Goal: Navigation & Orientation: Find specific page/section

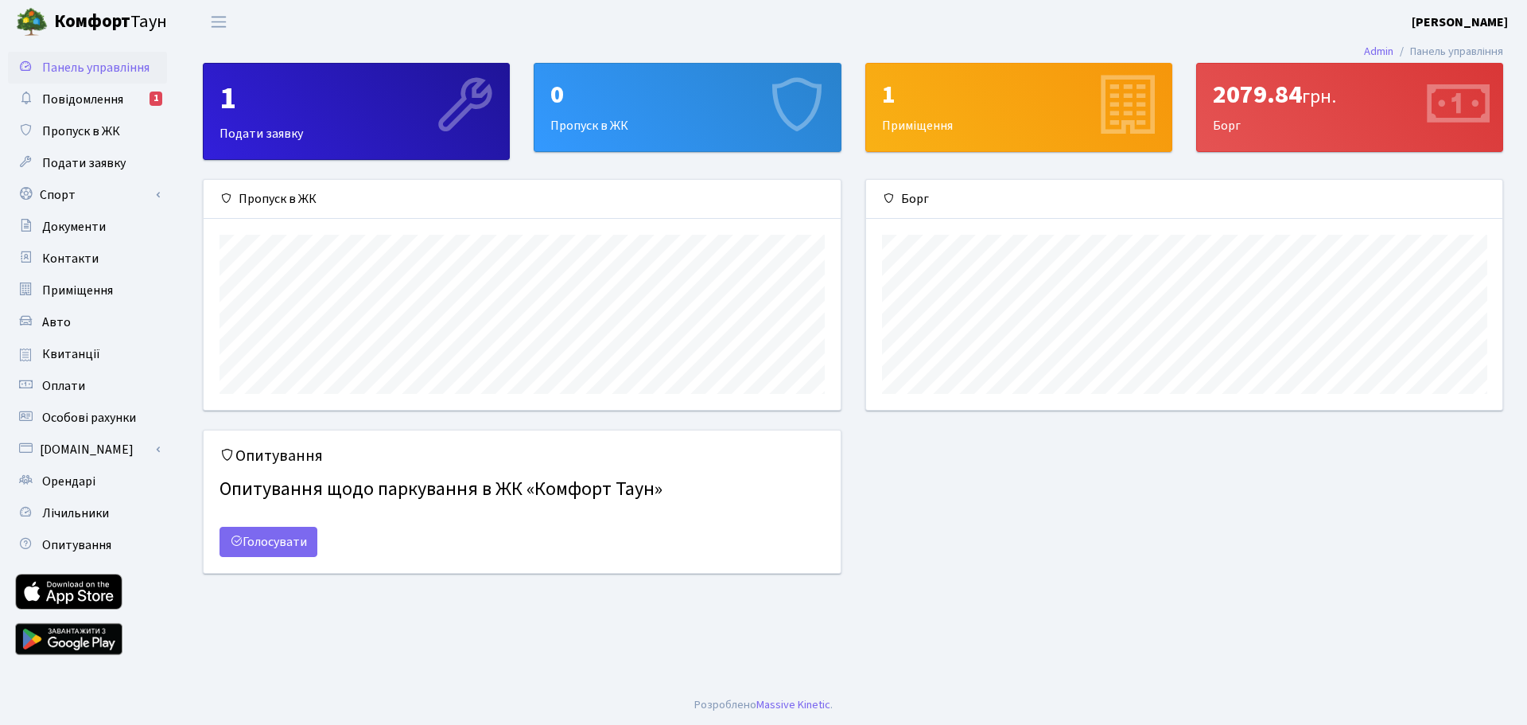
scroll to position [230, 636]
click at [926, 631] on main "Admin Панель управління 1 Подати заявку 0 Пропуск в ЖК 1 Приміщення 2079.84 грн…" at bounding box center [853, 364] width 1348 height 641
click at [44, 88] on link "Повідомлення 1" at bounding box center [87, 100] width 159 height 32
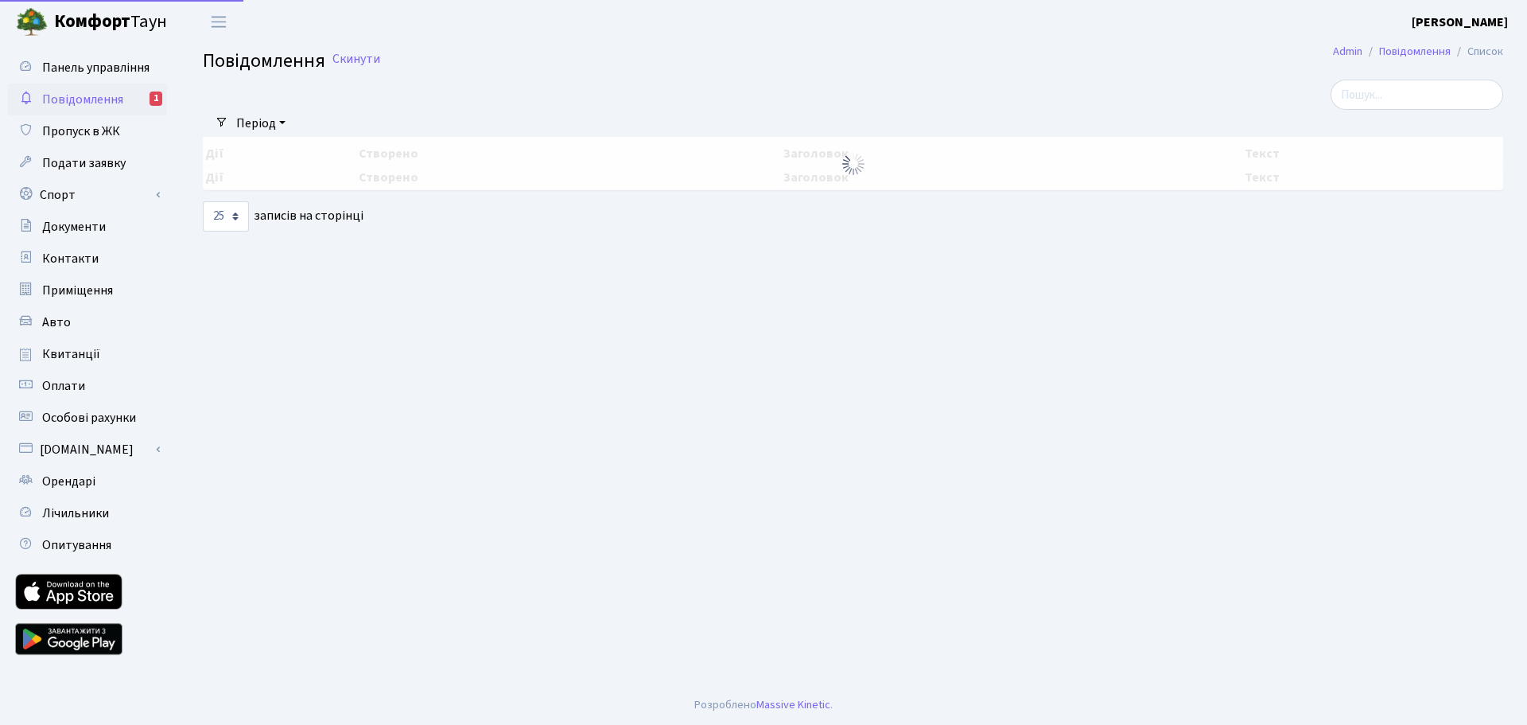
select select "25"
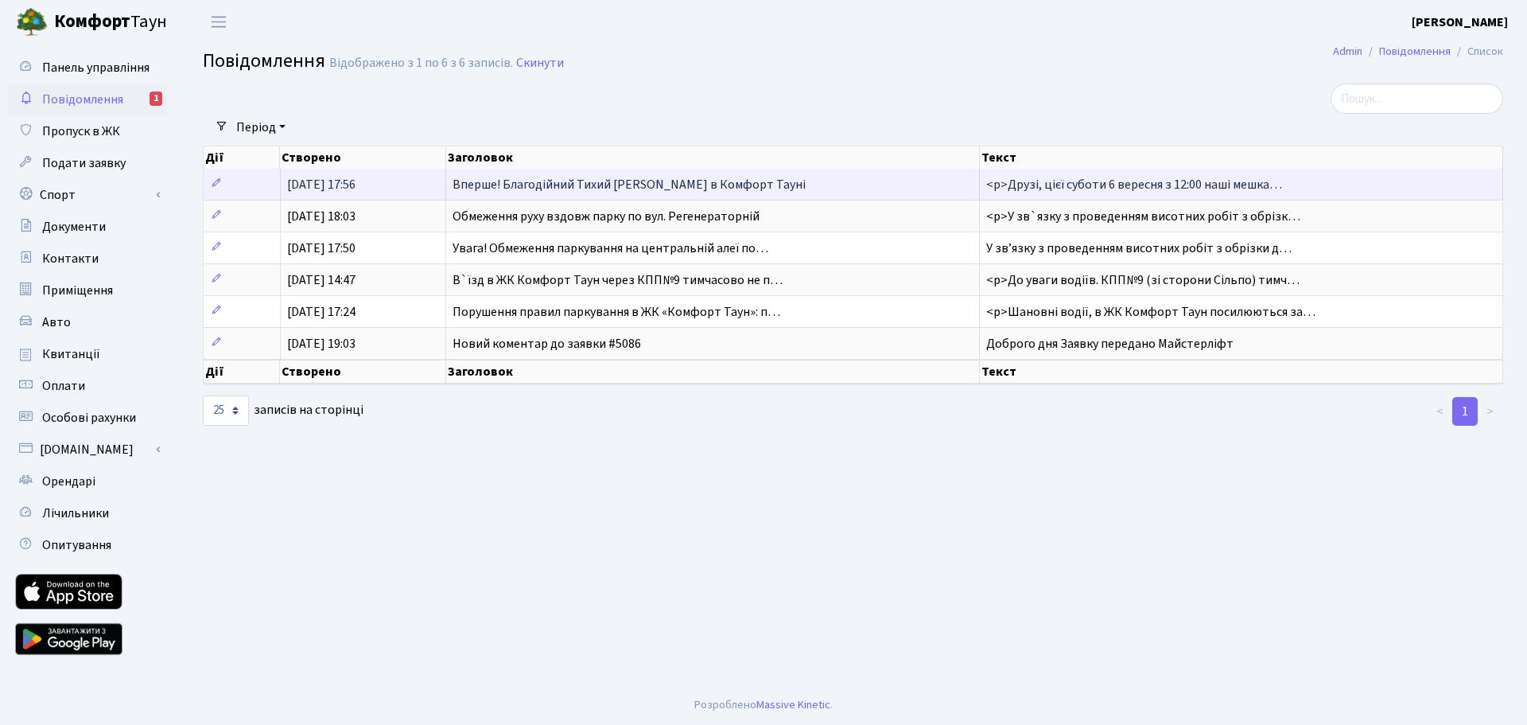
click at [772, 178] on td "Вперше! Благодійний Тихий Маркет в Комфорт Тауні" at bounding box center [713, 184] width 534 height 31
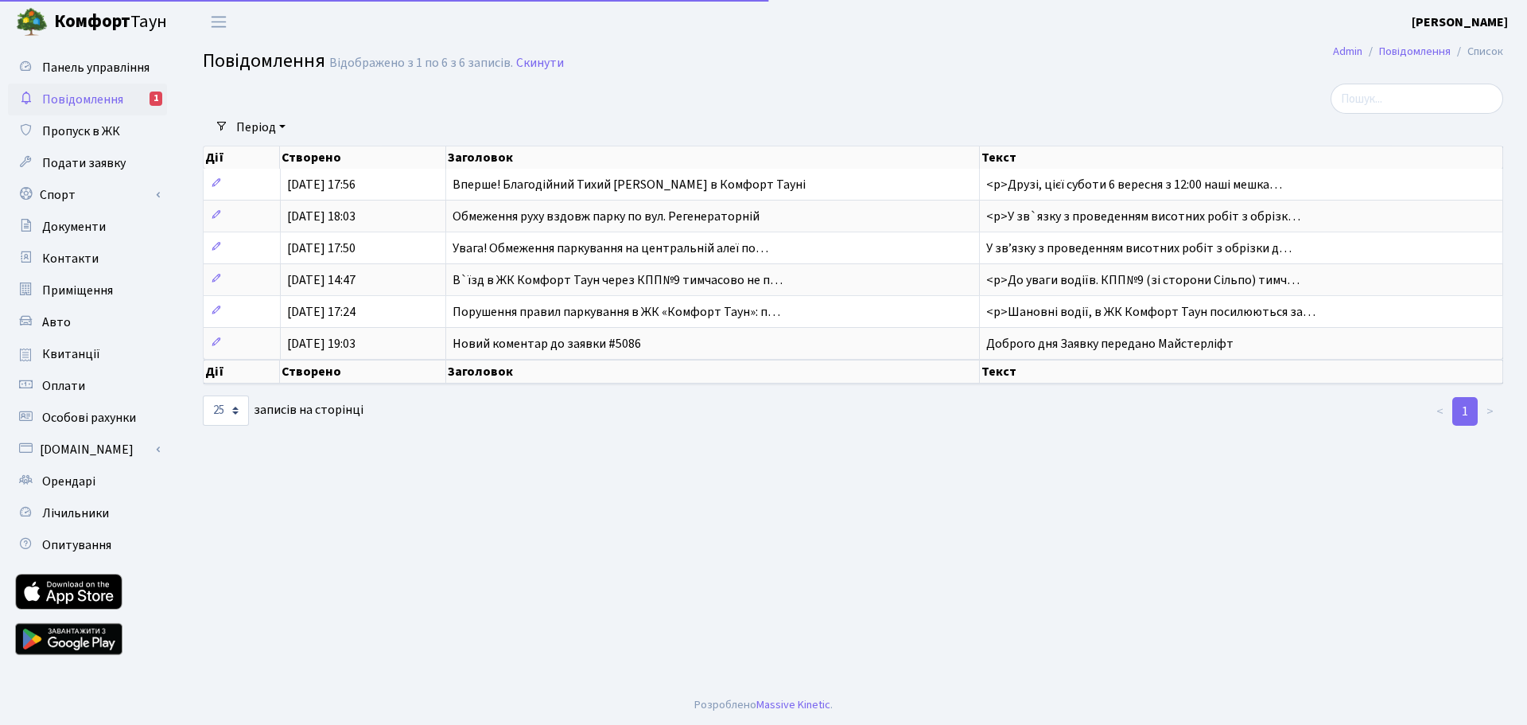
select select "25"
click at [93, 88] on link "Повідомлення 1" at bounding box center [87, 100] width 159 height 32
select select "25"
click at [818, 491] on main "Admin Повідомлення Список Повідомлення Відображено з 1 по 6 з 6 записів. Скинут…" at bounding box center [853, 364] width 1348 height 641
click at [81, 380] on span "Оплати" at bounding box center [63, 386] width 43 height 18
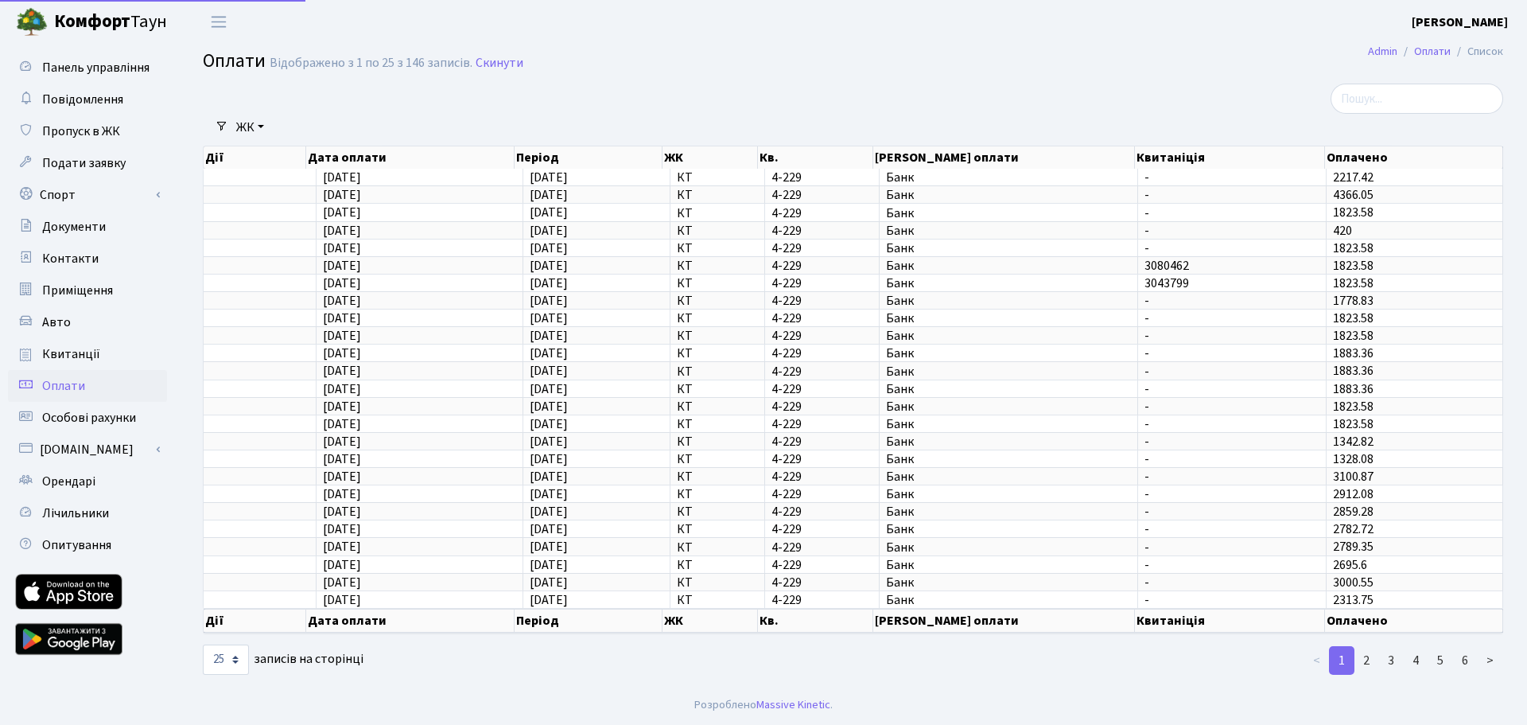
select select "25"
click at [494, 492] on td "23.03.2024" at bounding box center [420, 493] width 207 height 18
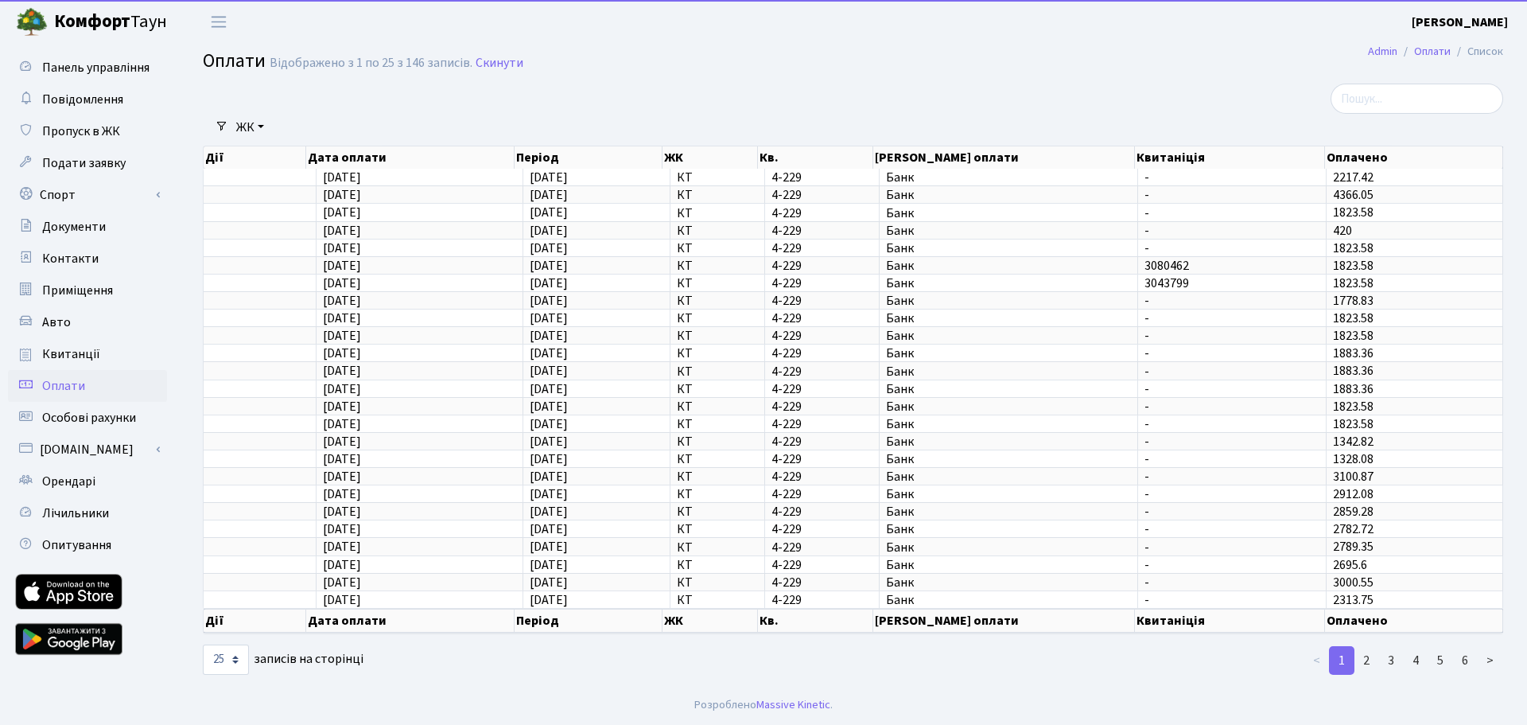
click at [445, 167] on th "Дата оплати" at bounding box center [410, 157] width 208 height 22
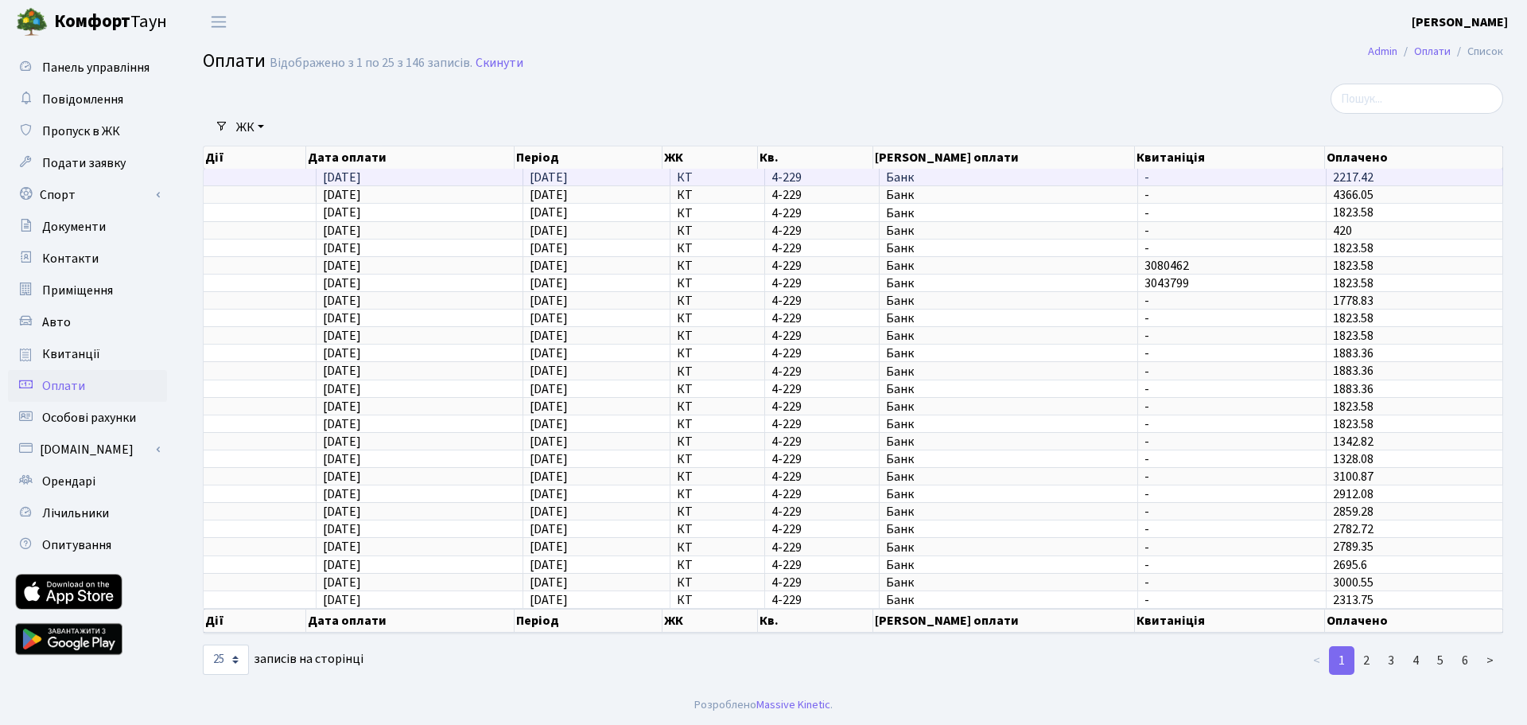
click at [452, 179] on td "08.09.2025" at bounding box center [420, 177] width 207 height 17
click at [395, 179] on td "08.09.2025" at bounding box center [420, 177] width 207 height 17
click at [424, 180] on td "08.09.2025" at bounding box center [420, 177] width 207 height 17
click at [361, 196] on span "08.08.2025" at bounding box center [342, 195] width 38 height 18
click at [361, 175] on span "08.09.2025" at bounding box center [342, 178] width 38 height 18
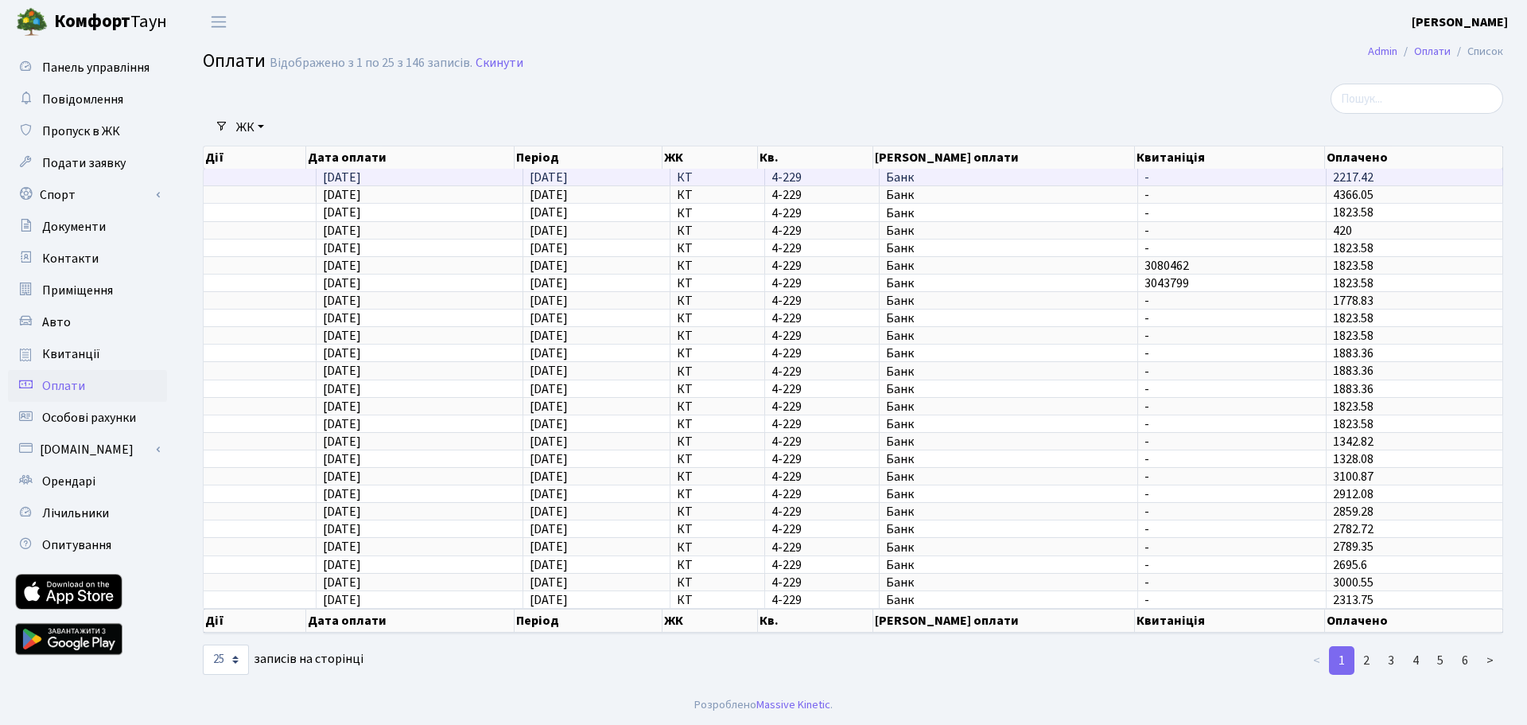
drag, startPoint x: 1359, startPoint y: 173, endPoint x: 1325, endPoint y: 172, distance: 34.2
click at [1325, 172] on tr "08.09.2025 08.09.2025 КТ 4-229 Банк - 2217.42" at bounding box center [854, 177] width 1300 height 17
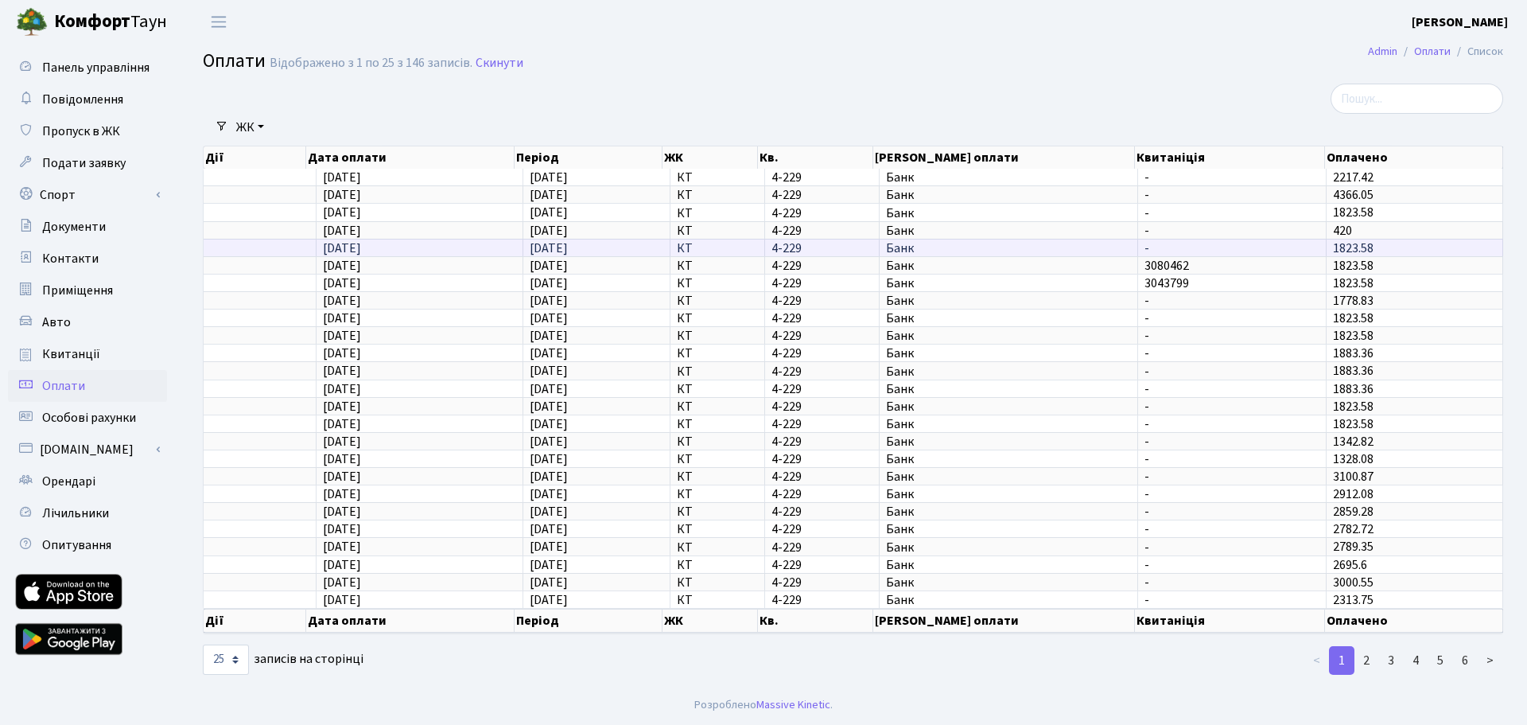
drag, startPoint x: 297, startPoint y: 238, endPoint x: 463, endPoint y: 242, distance: 166.3
click at [463, 242] on tr "02.05.2025 02.05.2025 КТ 4-229 Банк - 1823.58" at bounding box center [854, 248] width 1300 height 18
drag, startPoint x: 433, startPoint y: 228, endPoint x: 406, endPoint y: 259, distance: 41.3
click at [406, 259] on tbody "08.09.2025 08.09.2025 КТ 4-229 Банк - 2217.42 08.08.2025 08.08.2025 -" at bounding box center [854, 388] width 1300 height 439
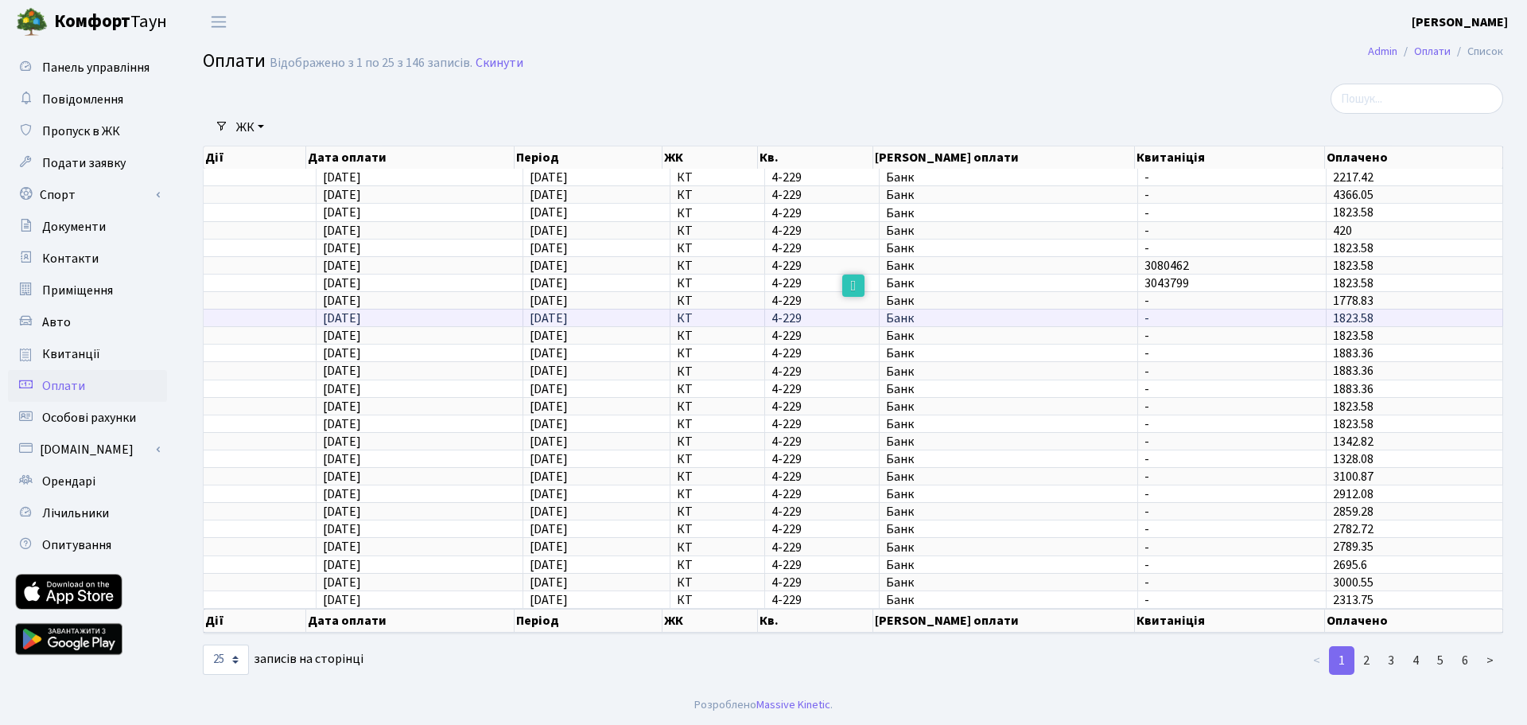
click at [456, 311] on td "14.01.2025" at bounding box center [420, 318] width 207 height 18
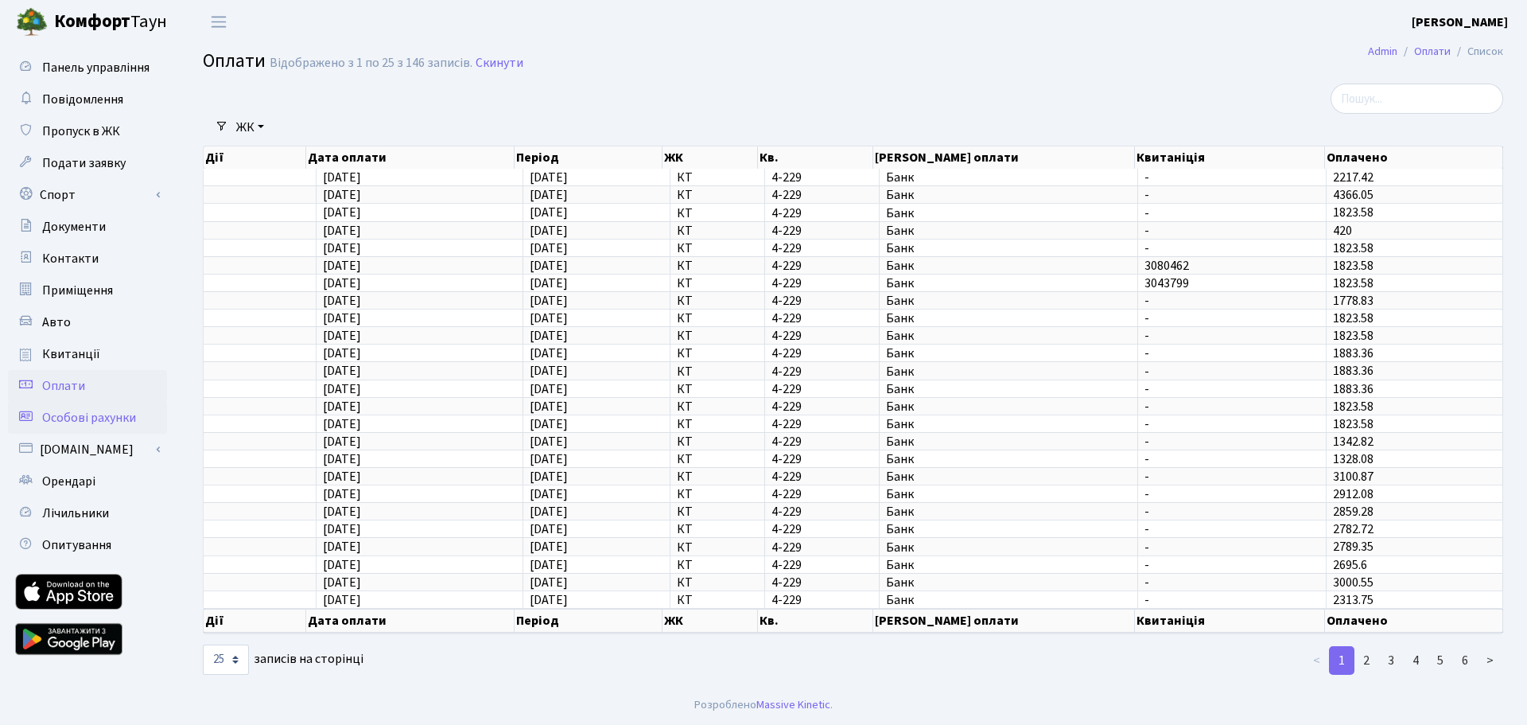
click at [68, 422] on span "Особові рахунки" at bounding box center [89, 418] width 94 height 18
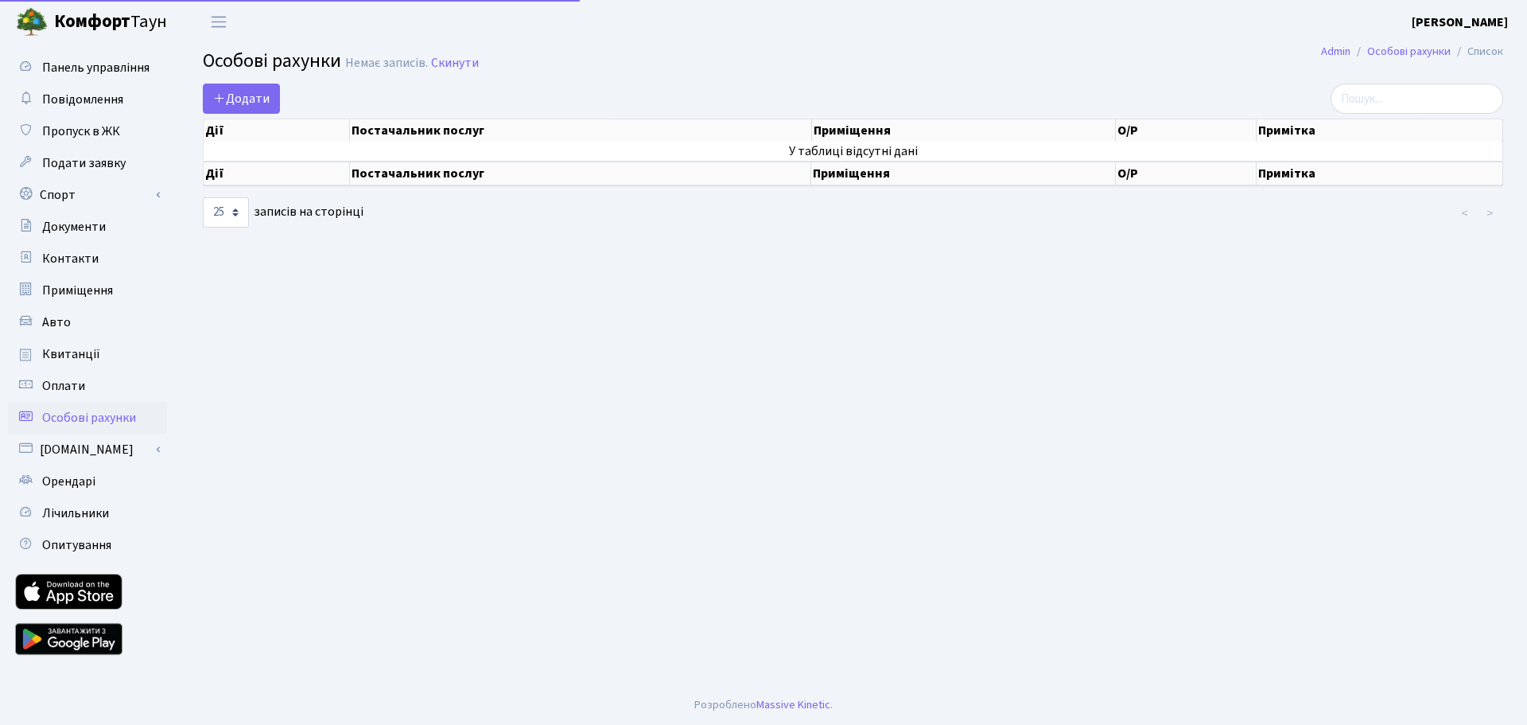
select select "25"
click at [613, 368] on main "Admin Особові рахунки Список Особові рахунки [PERSON_NAME] записів. Скинути Дод…" at bounding box center [853, 364] width 1348 height 641
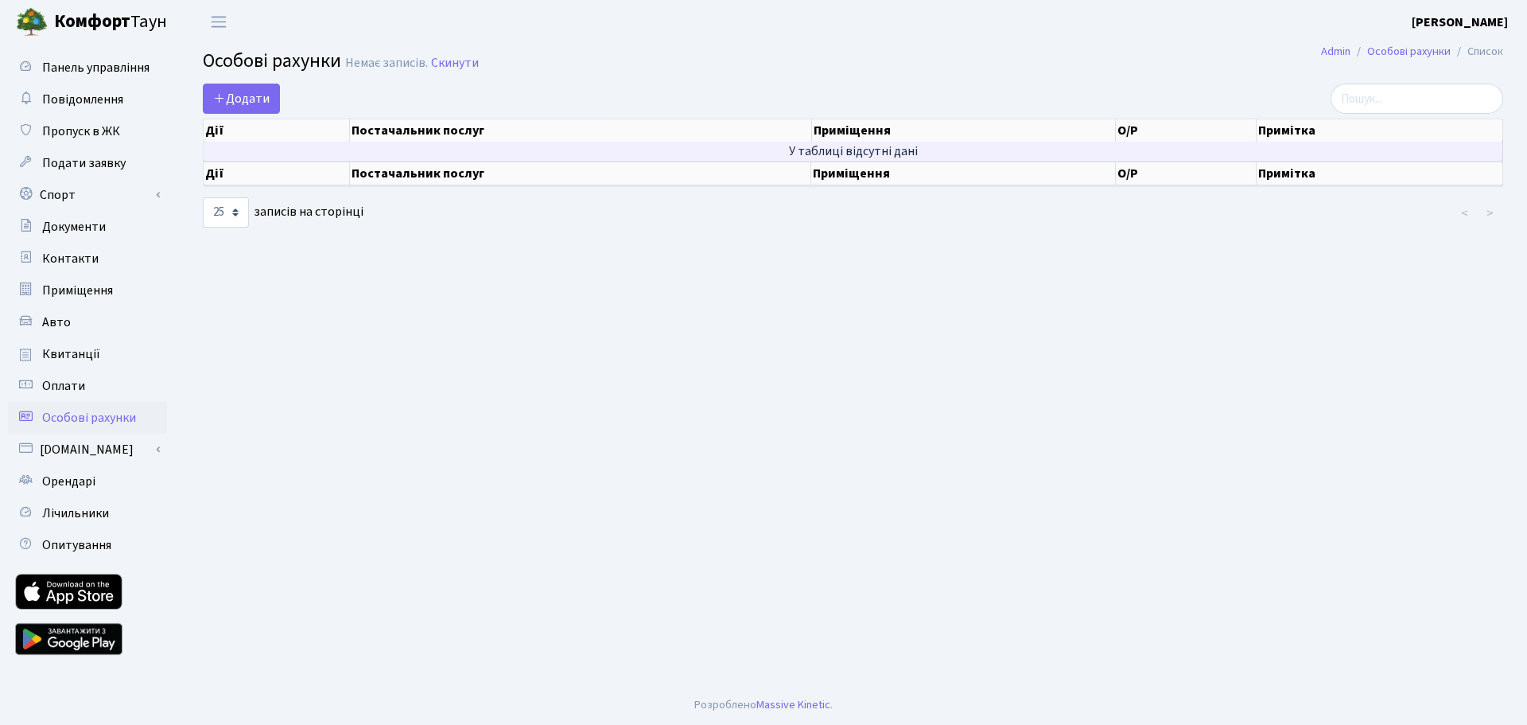
click at [955, 158] on td "У таблиці відсутні дані" at bounding box center [854, 151] width 1300 height 19
click at [926, 158] on td "У таблиці відсутні дані" at bounding box center [854, 151] width 1300 height 19
click at [937, 148] on td "У таблиці відсутні дані" at bounding box center [854, 151] width 1300 height 19
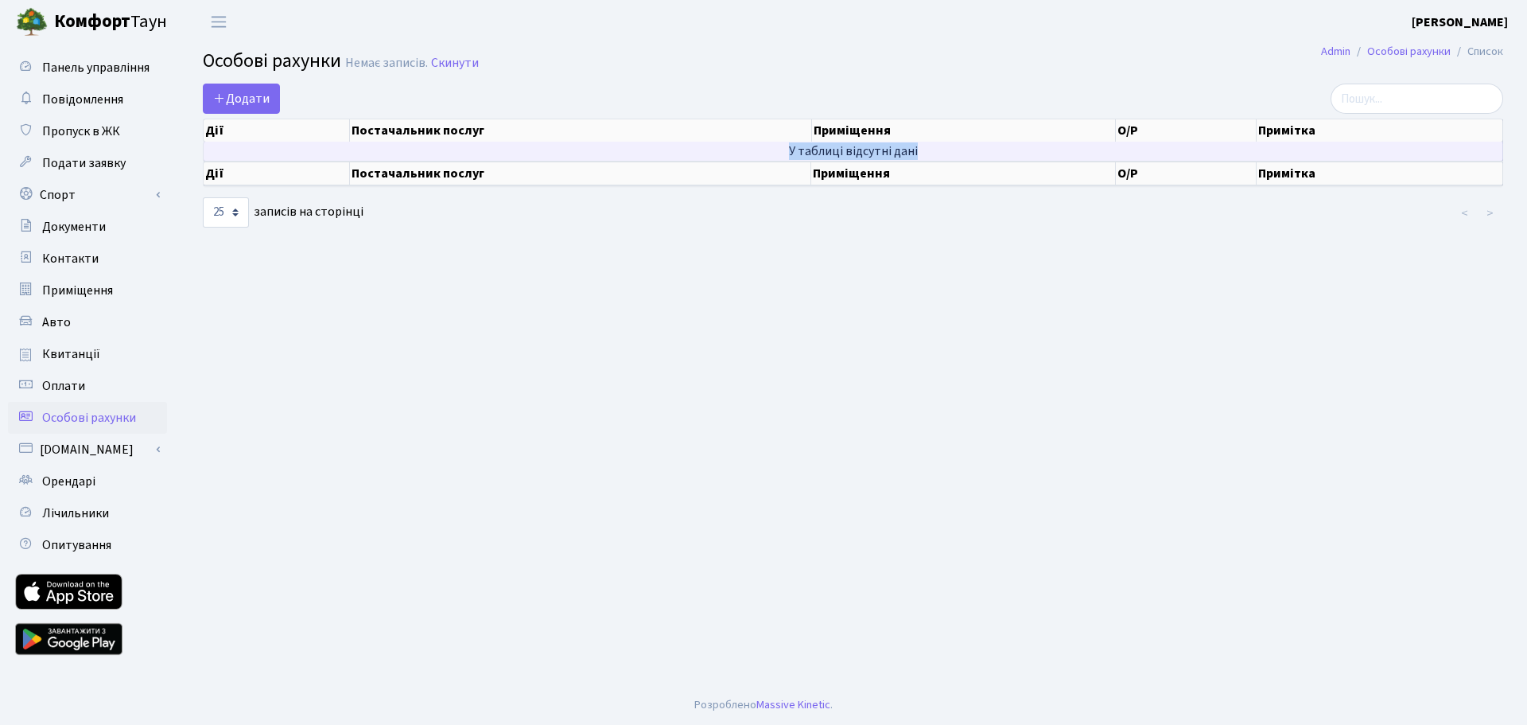
click at [937, 148] on td "У таблиці відсутні дані" at bounding box center [854, 151] width 1300 height 19
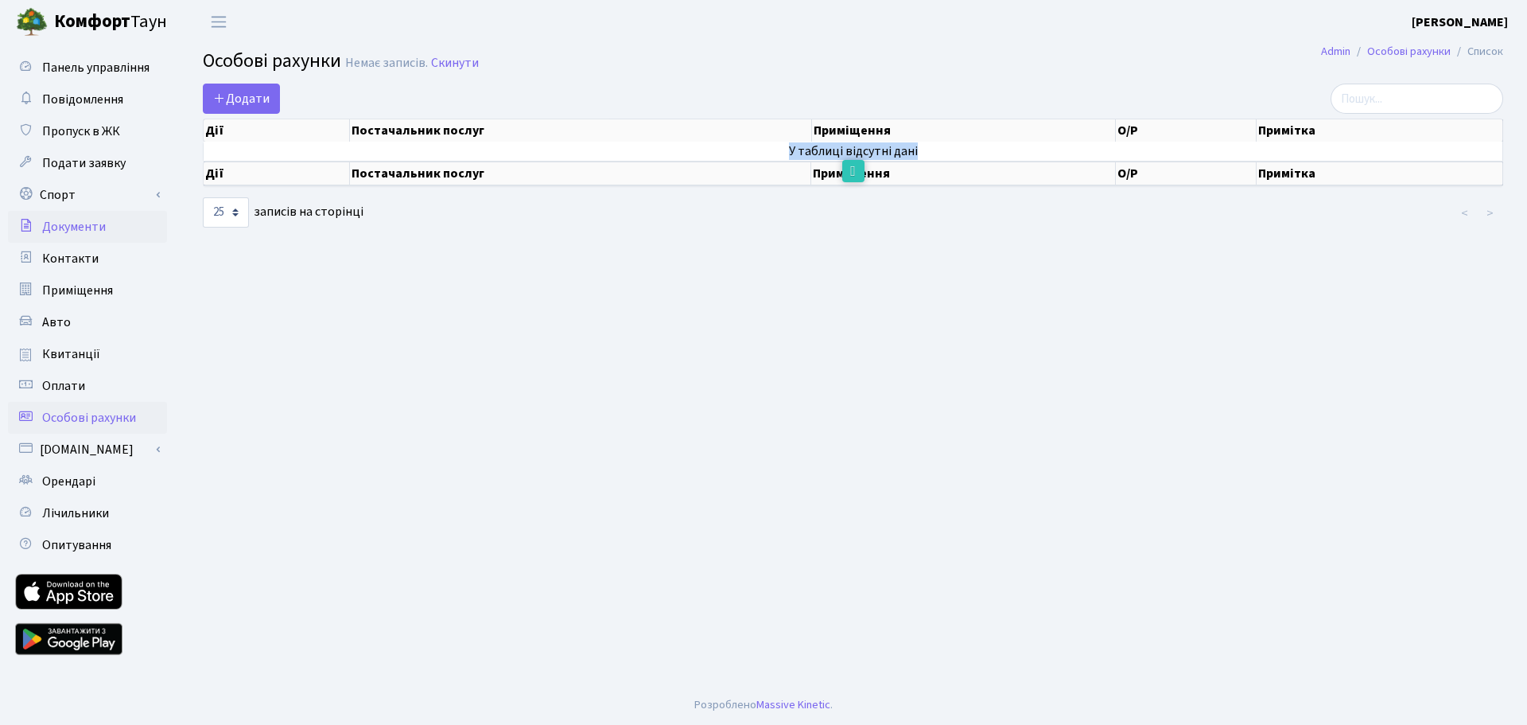
click at [61, 222] on span "Документи" at bounding box center [74, 227] width 64 height 18
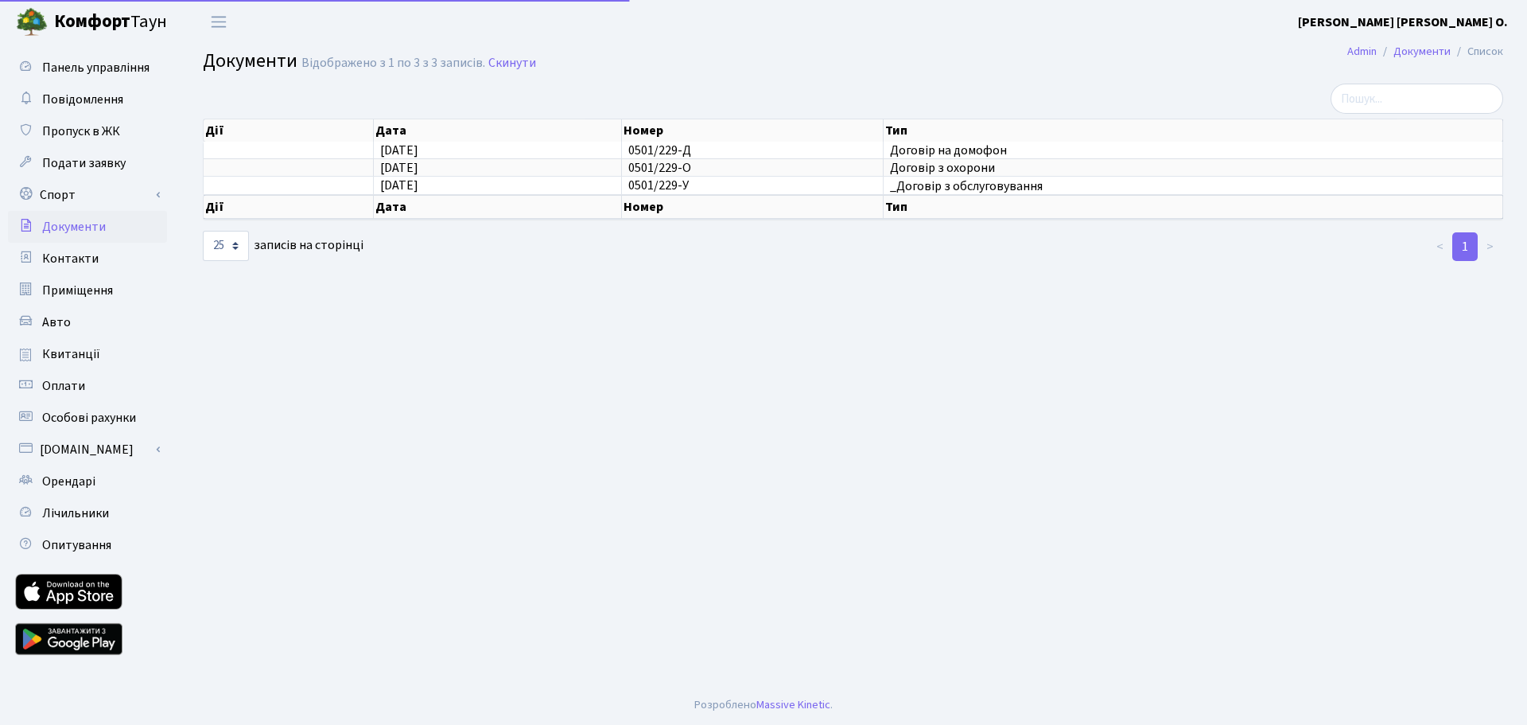
select select "25"
click at [90, 302] on link "Приміщення" at bounding box center [87, 290] width 159 height 32
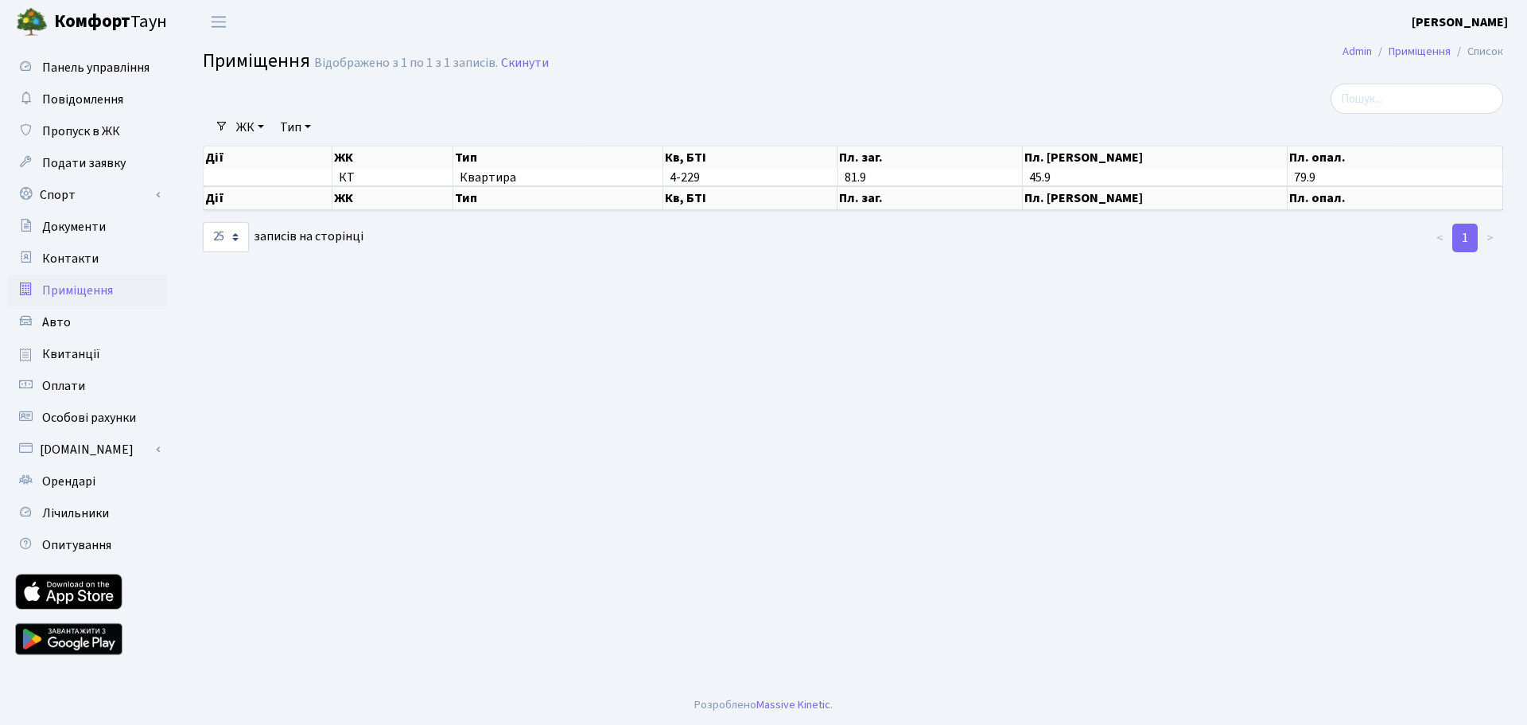
select select "25"
click at [394, 372] on main "Admin Приміщення Список Приміщення Відображено з 1 по 1 з 1 записів. Скинути Фі…" at bounding box center [853, 364] width 1348 height 641
